Goal: Communication & Community: Connect with others

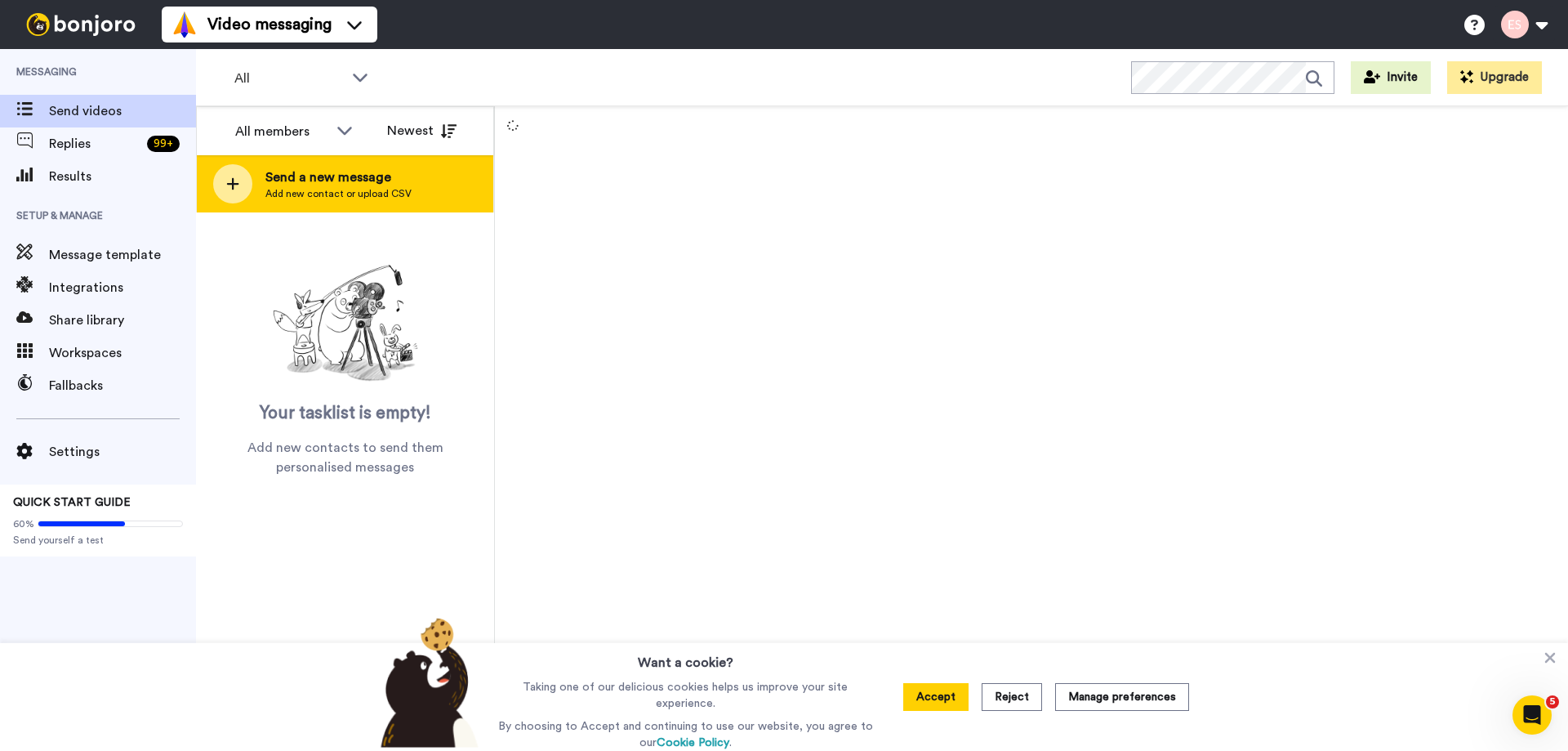
click at [356, 188] on span "Add new contact or upload CSV" at bounding box center [338, 194] width 146 height 13
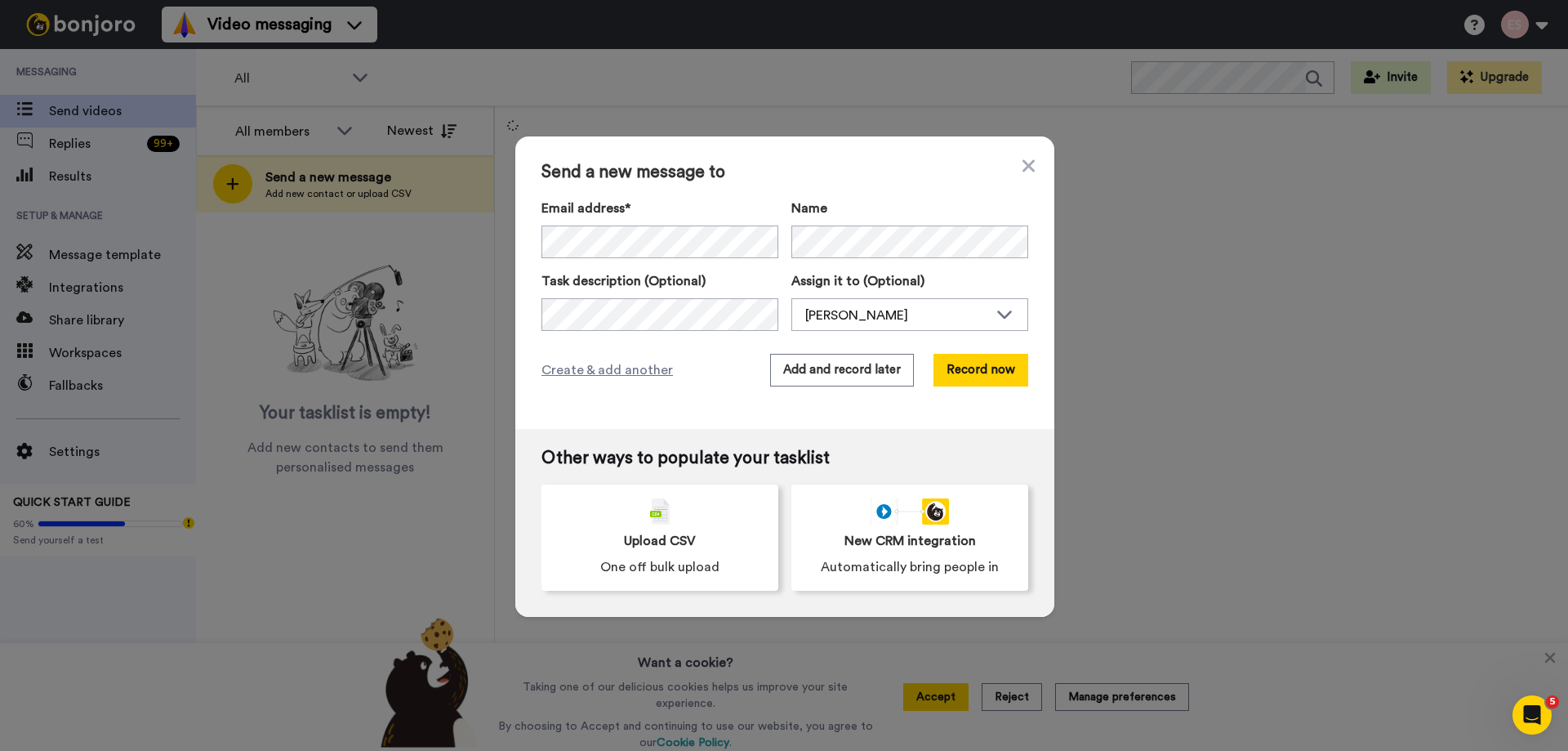
click at [794, 182] on div "Send a new message to Email address* [PERSON_NAME] <[EMAIL_ADDRESS][DOMAIN_NAME…" at bounding box center [784, 283] width 539 height 293
click at [849, 360] on button "Add and record later" at bounding box center [842, 370] width 144 height 33
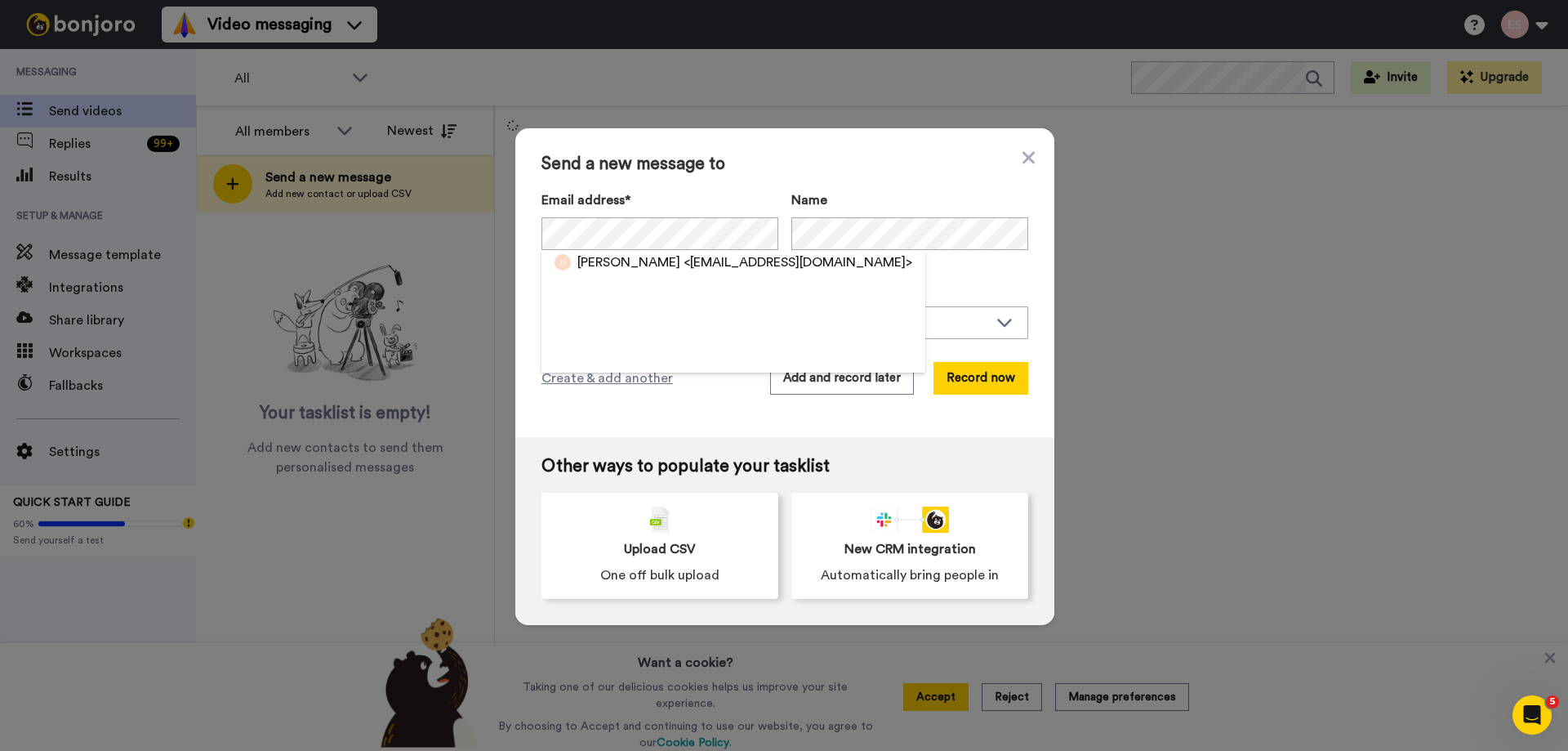
click at [849, 355] on div "Send a new message to Email address* [PERSON_NAME] <[EMAIL_ADDRESS][DOMAIN_NAME…" at bounding box center [784, 283] width 539 height 309
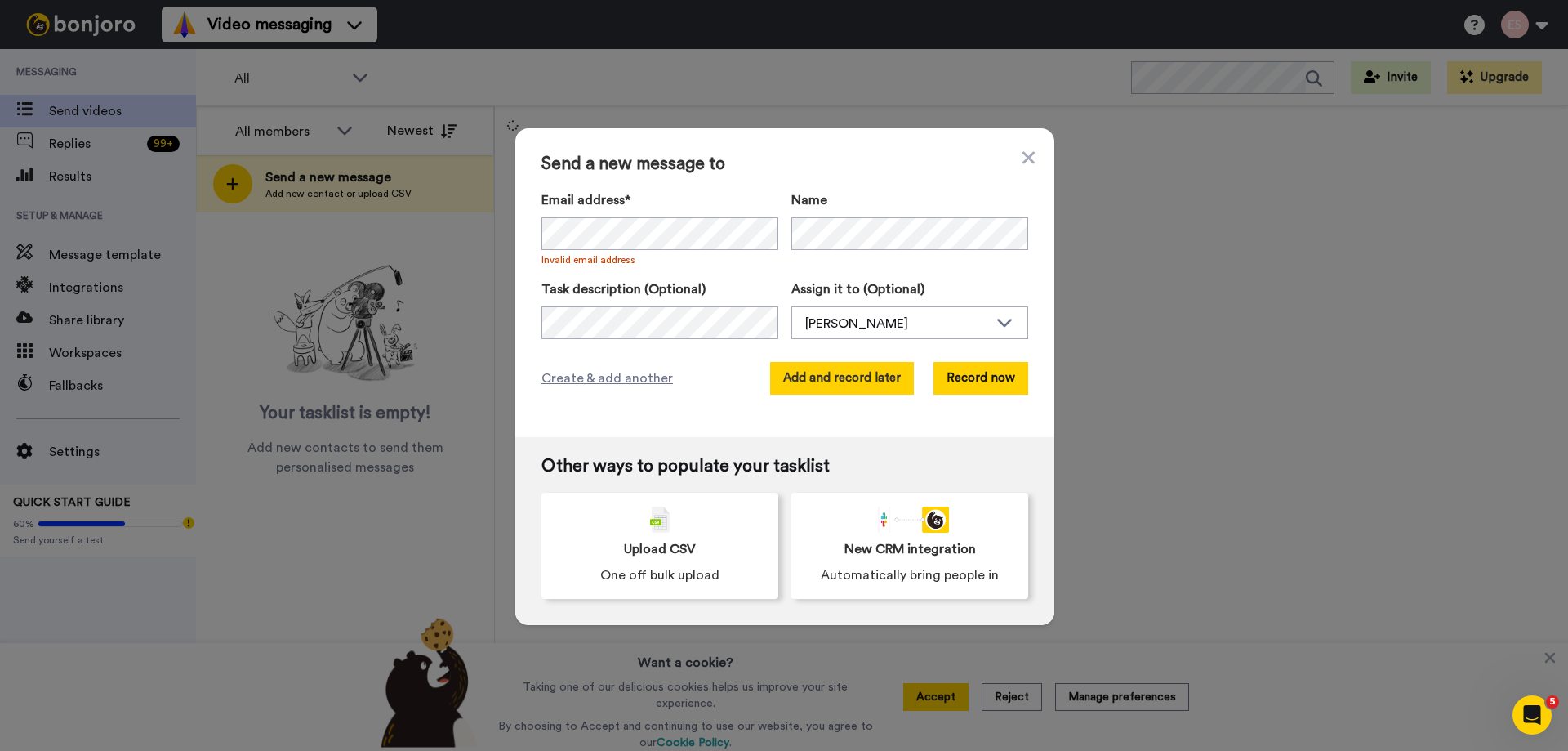
click at [857, 367] on button "Add and record later" at bounding box center [842, 378] width 144 height 33
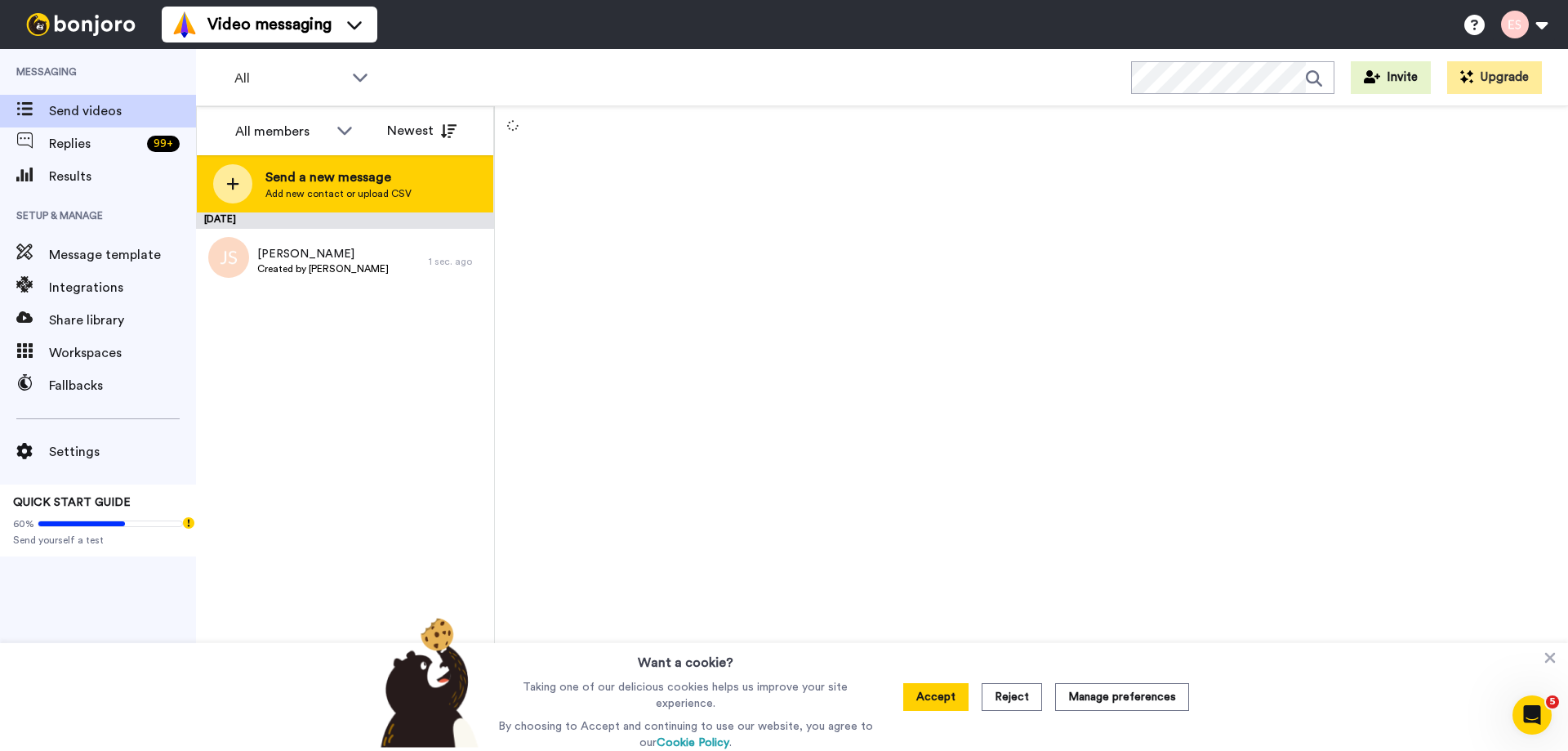
click at [350, 182] on span "Send a new message" at bounding box center [338, 178] width 146 height 20
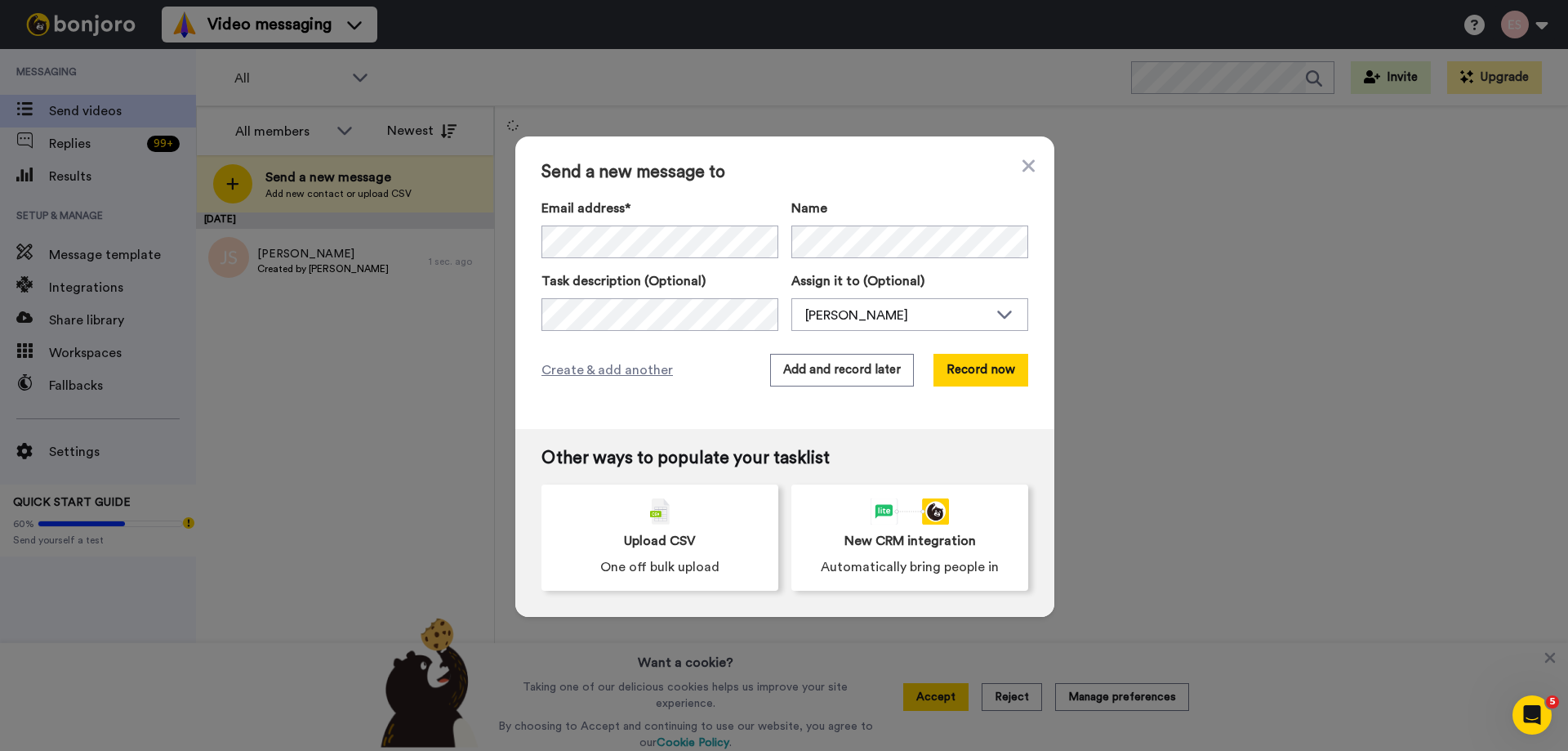
drag, startPoint x: 751, startPoint y: 185, endPoint x: 772, endPoint y: 244, distance: 62.6
click at [751, 184] on div "Send a new message to Email address* [PERSON_NAME] <[EMAIL_ADDRESS][DOMAIN_NAME…" at bounding box center [784, 283] width 539 height 293
click at [801, 384] on button "Add and record later" at bounding box center [842, 370] width 144 height 33
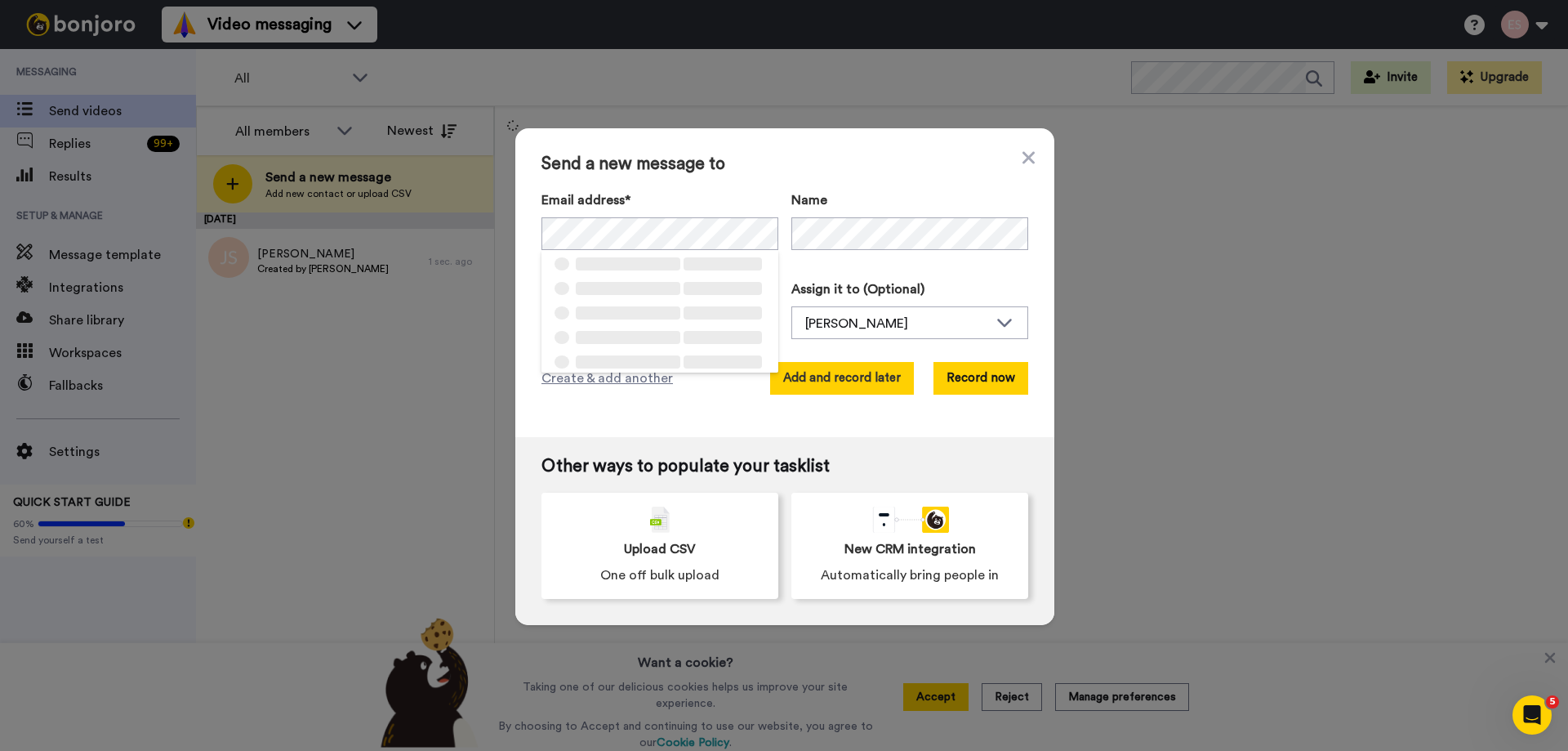
click at [807, 382] on button "Add and record later" at bounding box center [842, 378] width 144 height 33
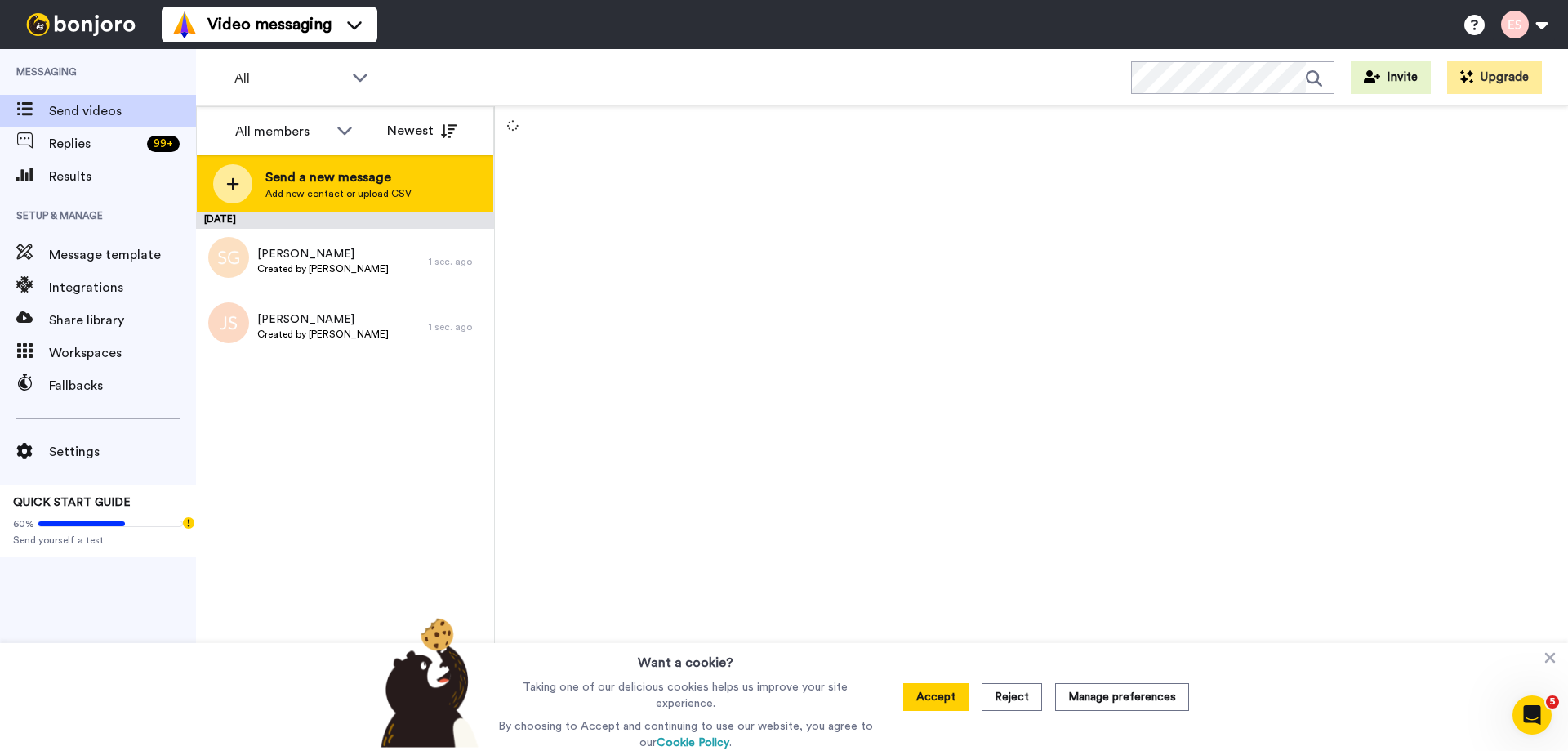
click at [443, 181] on div "Send a new message Add new contact or upload CSV" at bounding box center [344, 184] width 296 height 57
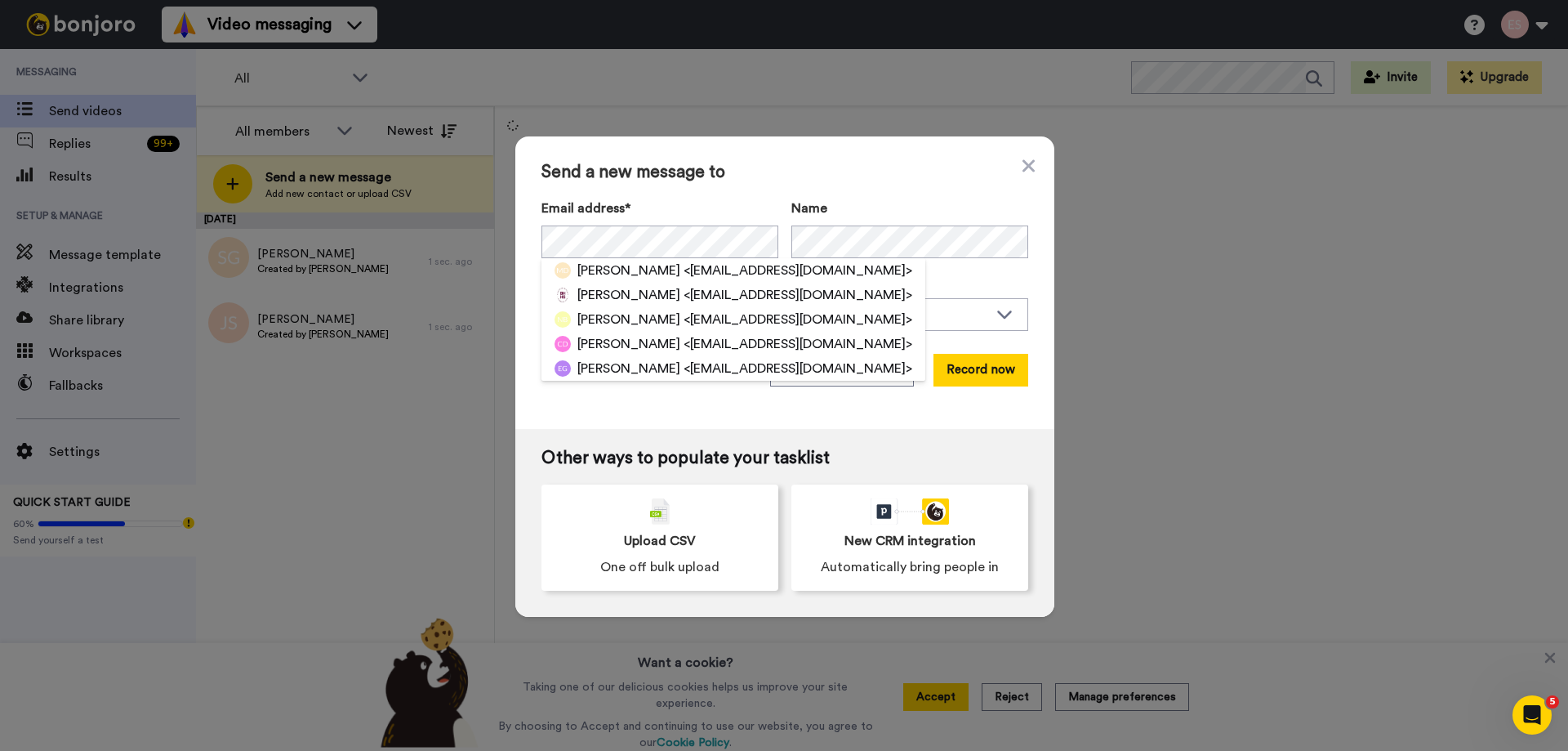
click at [793, 171] on span "Send a new message to" at bounding box center [784, 172] width 486 height 20
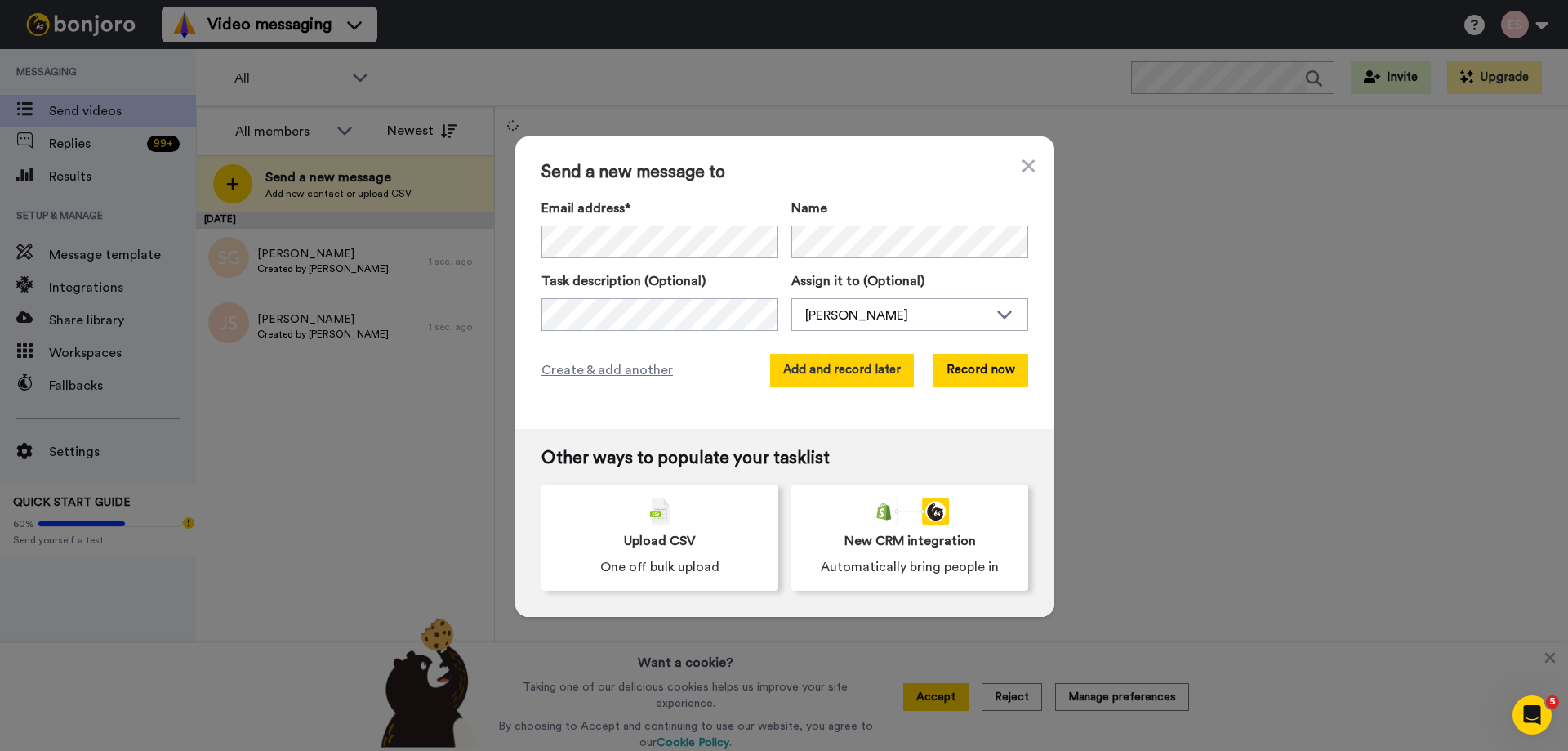
click at [849, 369] on button "Add and record later" at bounding box center [842, 370] width 144 height 33
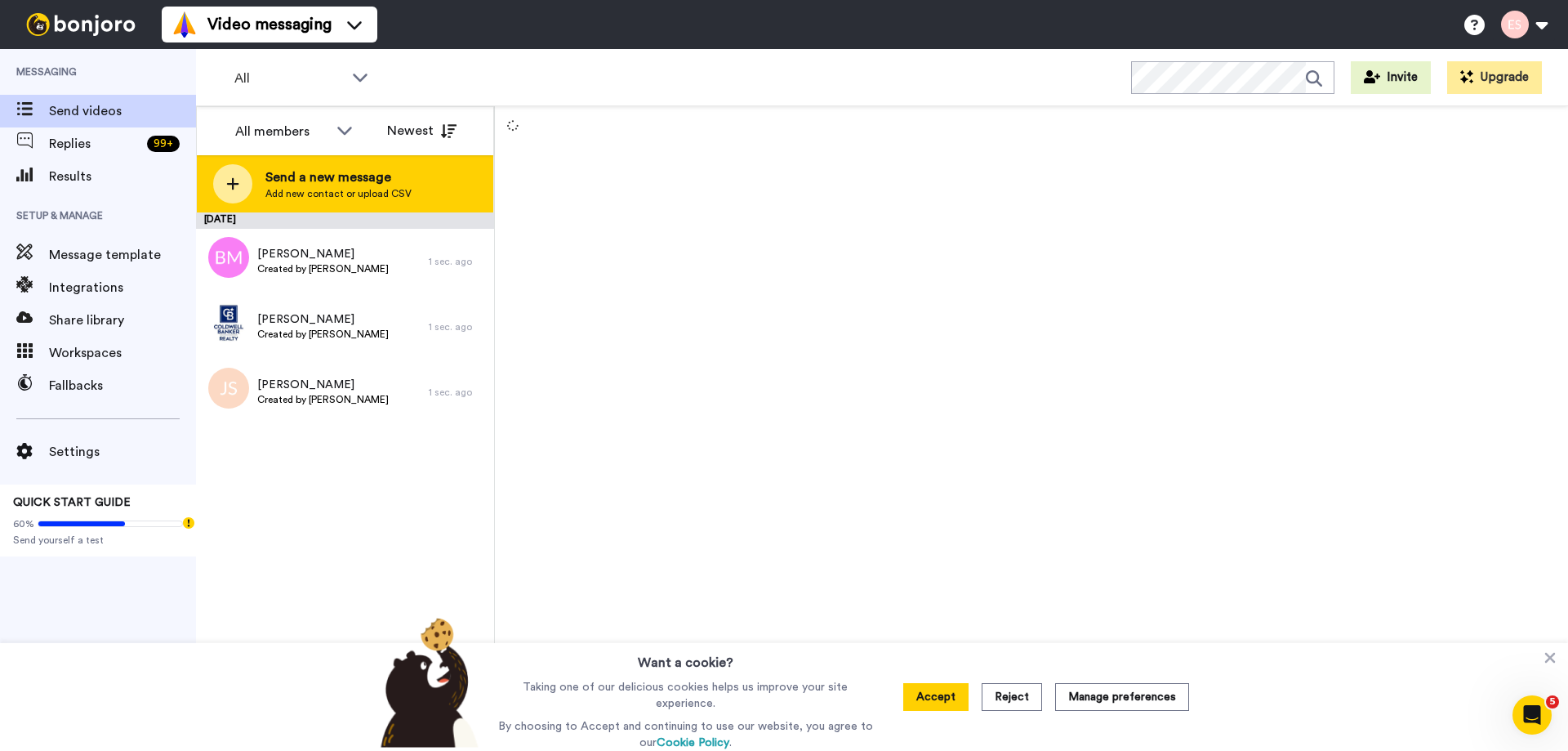
click at [386, 195] on span "Add new contact or upload CSV" at bounding box center [338, 194] width 146 height 13
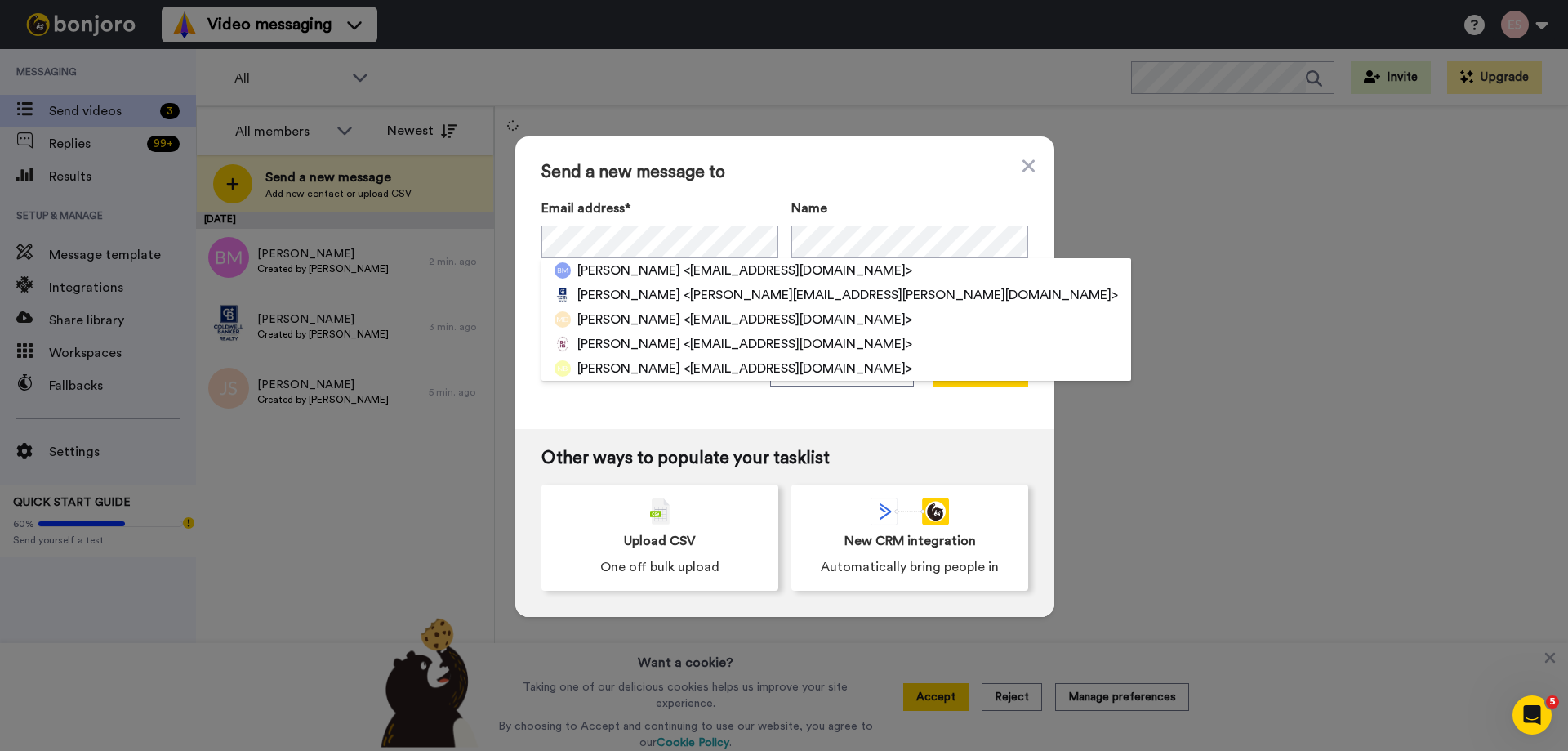
click at [862, 160] on div "Send a new message to Email address* [PERSON_NAME] <[EMAIL_ADDRESS][DOMAIN_NAME…" at bounding box center [784, 283] width 539 height 293
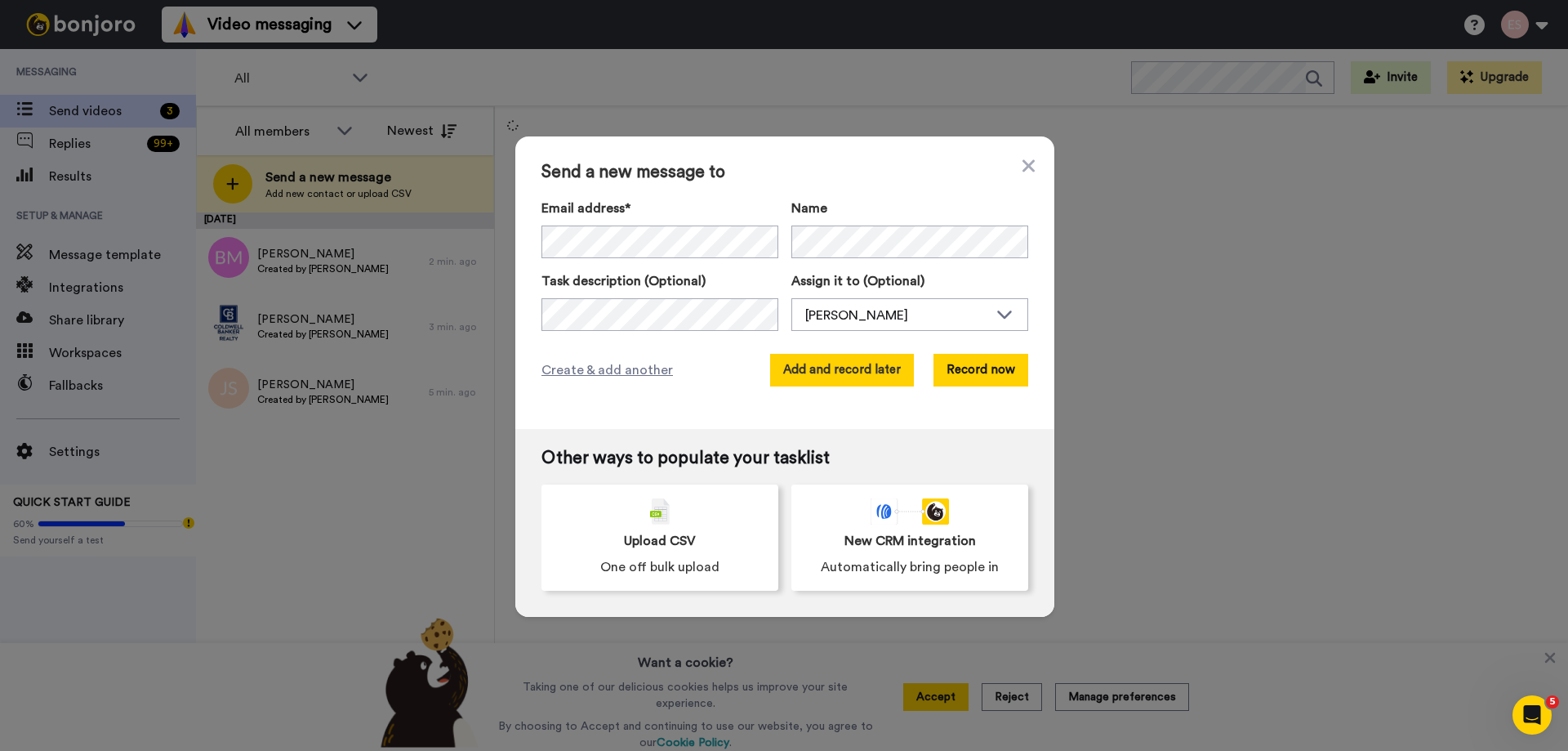
click at [861, 358] on div "Send a new message to Email address* No search result for ‘ [EMAIL_ADDRESS][DOM…" at bounding box center [784, 283] width 539 height 293
click at [863, 363] on button "Add and record later" at bounding box center [842, 370] width 144 height 33
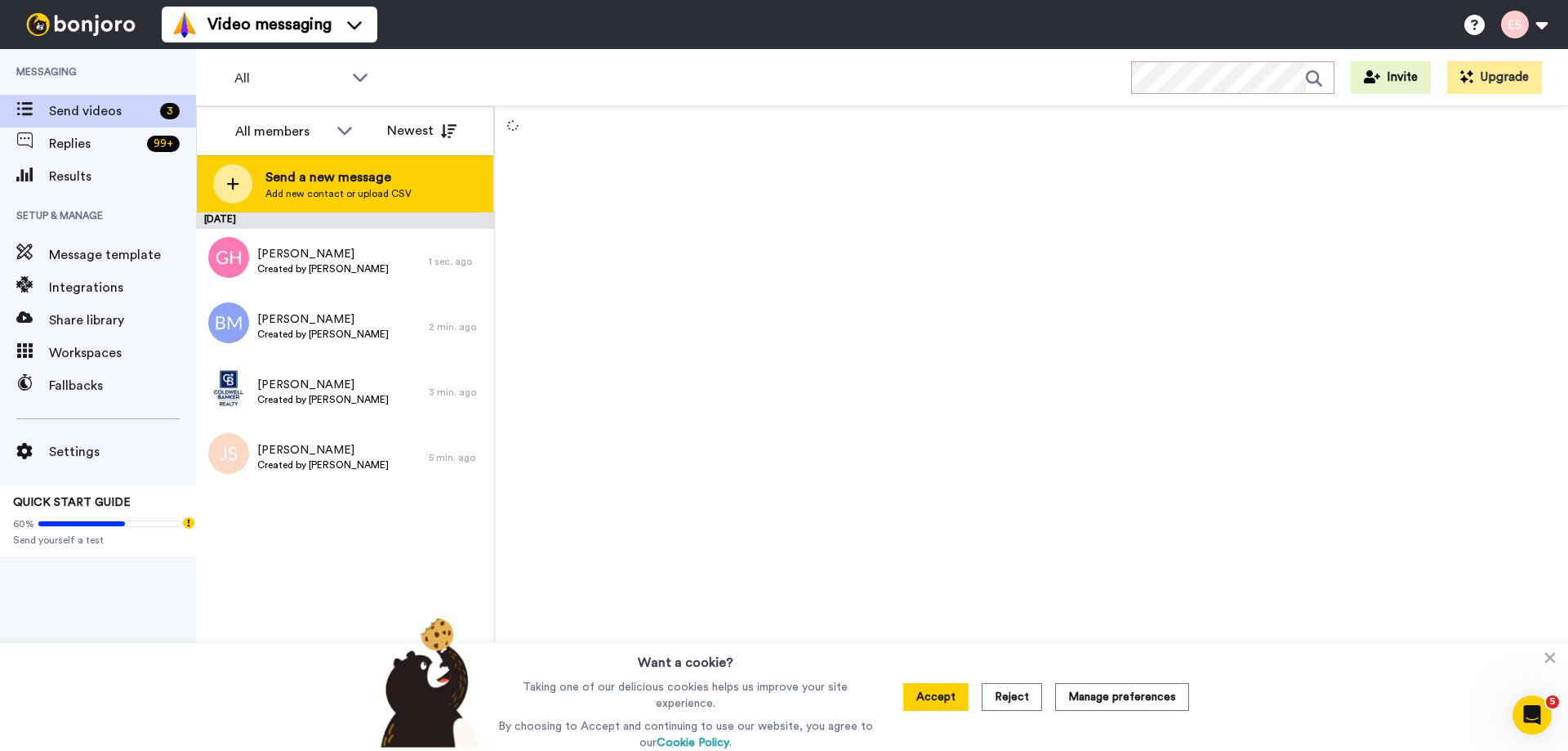
click at [381, 188] on span "Add new contact or upload CSV" at bounding box center [338, 194] width 146 height 13
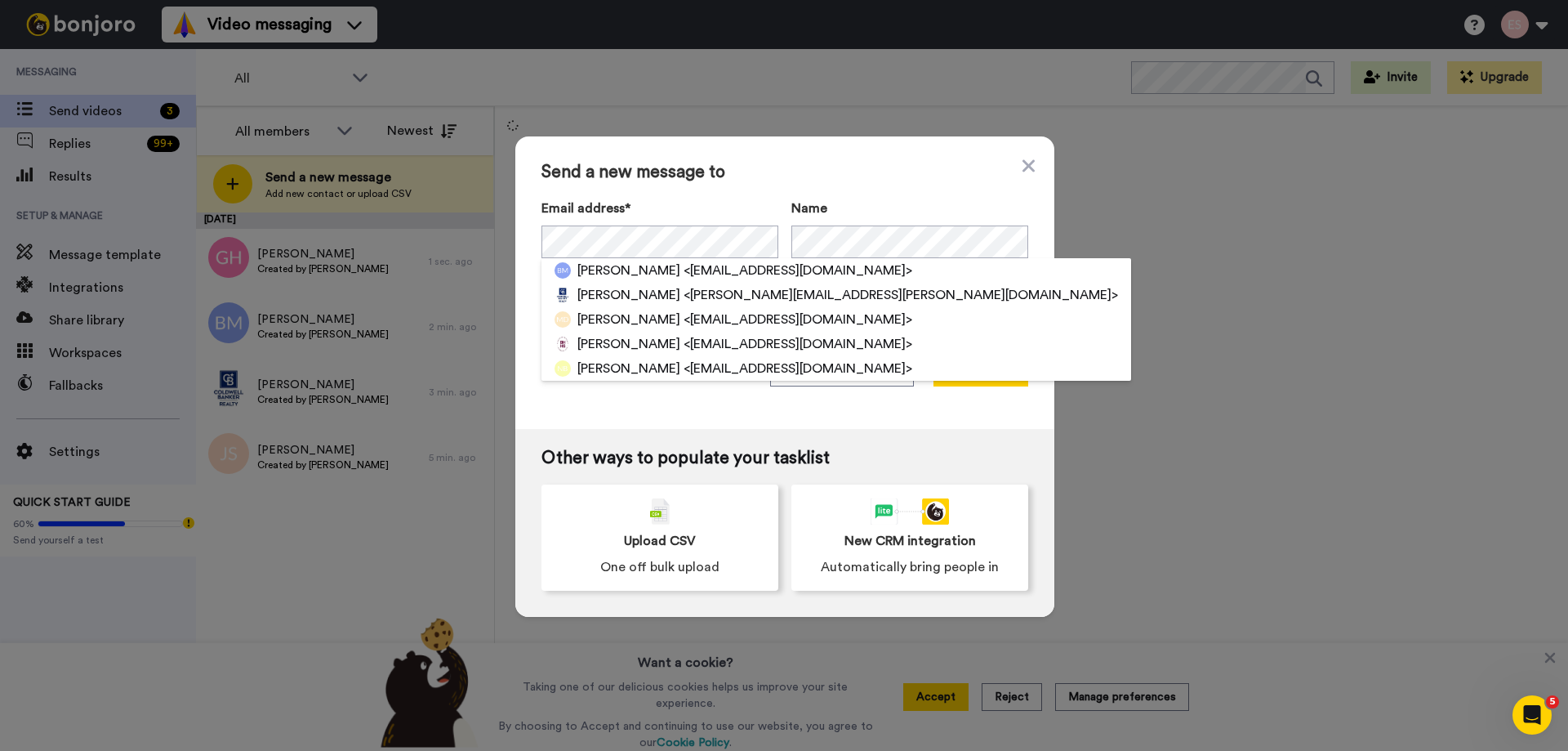
click at [812, 172] on span "Send a new message to" at bounding box center [784, 172] width 486 height 20
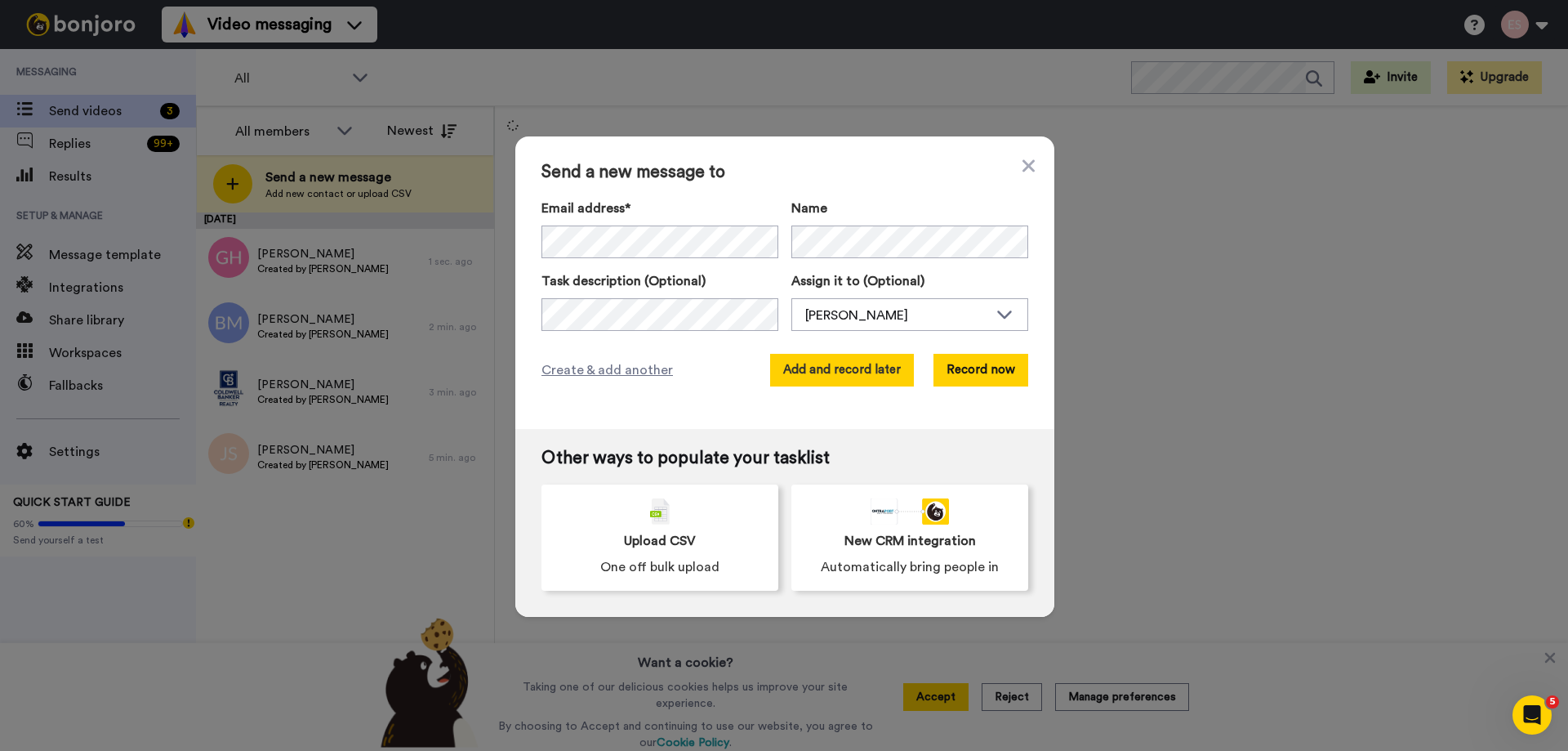
click at [833, 356] on button "Add and record later" at bounding box center [842, 370] width 144 height 33
